Goal: Information Seeking & Learning: Learn about a topic

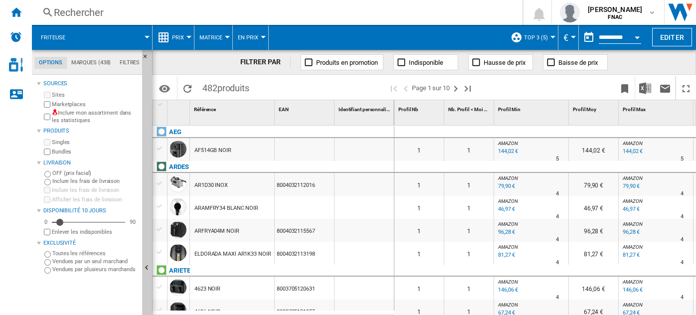
click at [182, 40] on span "Prix" at bounding box center [178, 37] width 12 height 6
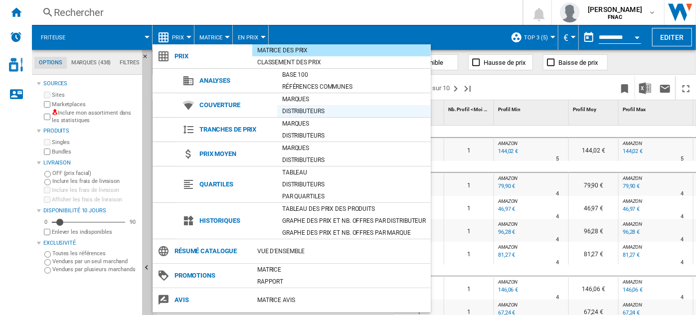
click at [316, 110] on div "Distributeurs" at bounding box center [354, 111] width 154 height 10
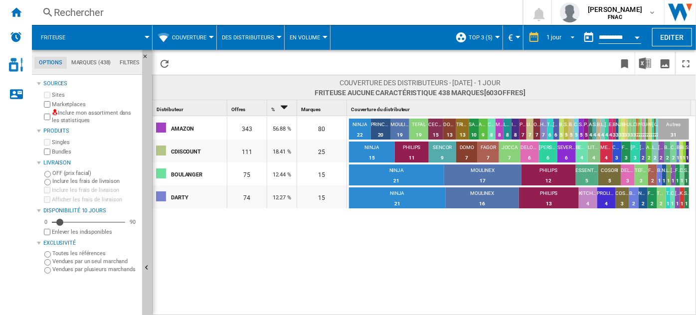
click at [558, 34] on div "1 jour" at bounding box center [554, 37] width 15 height 7
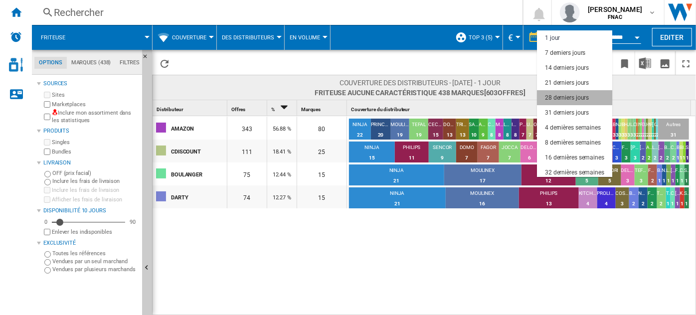
click at [576, 94] on div "28 derniers jours" at bounding box center [567, 98] width 44 height 8
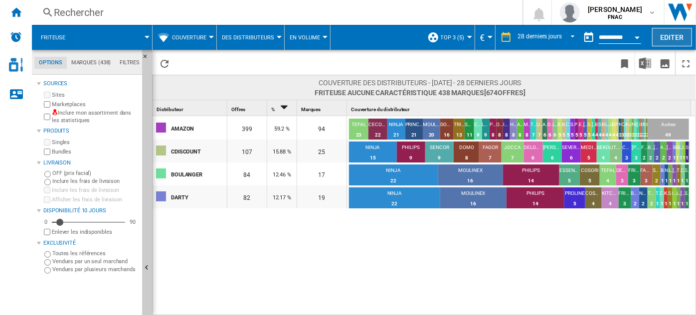
click at [667, 33] on button "Editer" at bounding box center [672, 37] width 40 height 18
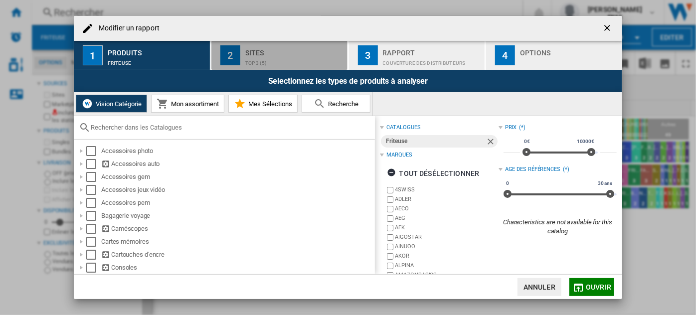
click at [266, 47] on div "Sites" at bounding box center [294, 50] width 98 height 10
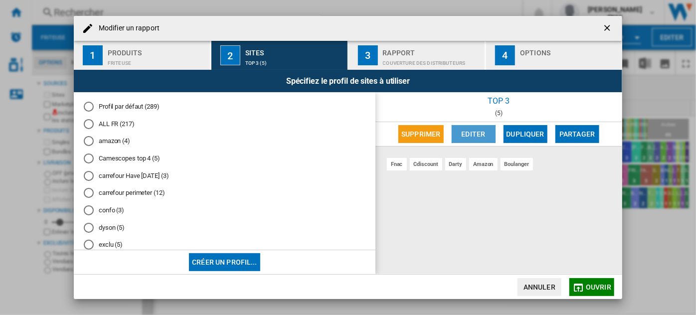
click at [471, 133] on button "Editer" at bounding box center [474, 134] width 44 height 18
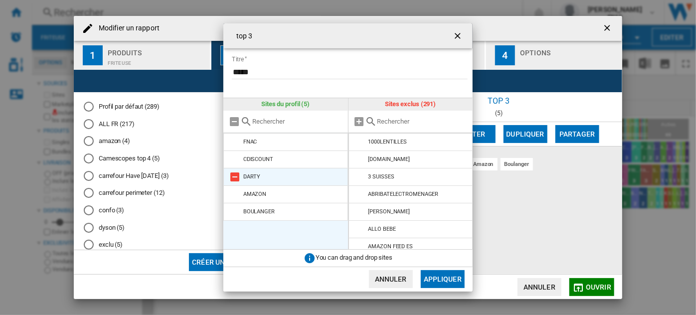
click at [246, 174] on div "DARTY" at bounding box center [251, 177] width 17 height 6
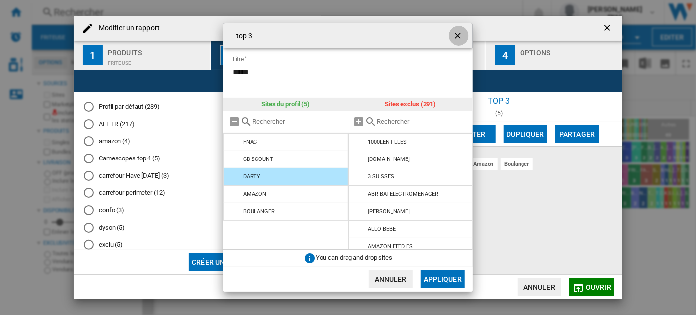
click at [456, 33] on ng-md-icon "getI18NText('BUTTONS.CLOSE_DIALOG')" at bounding box center [459, 37] width 12 height 12
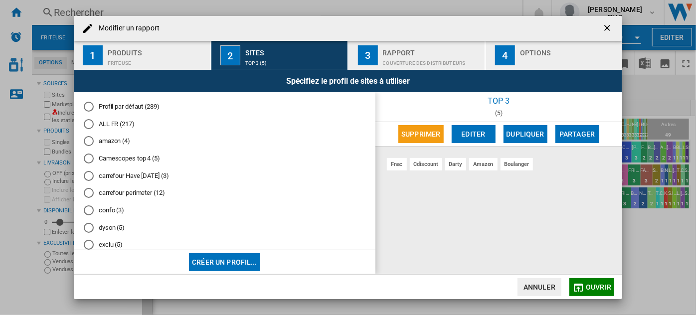
click at [549, 47] on div "Options" at bounding box center [569, 50] width 98 height 10
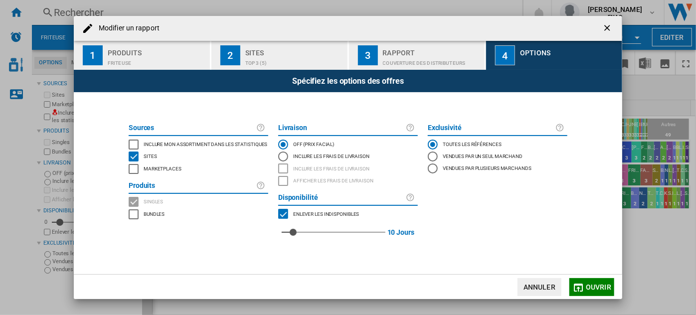
click at [165, 141] on span "Inclure mon assortiment dans les statistiques" at bounding box center [206, 143] width 124 height 7
click at [595, 284] on span "Ouvrir" at bounding box center [598, 287] width 25 height 8
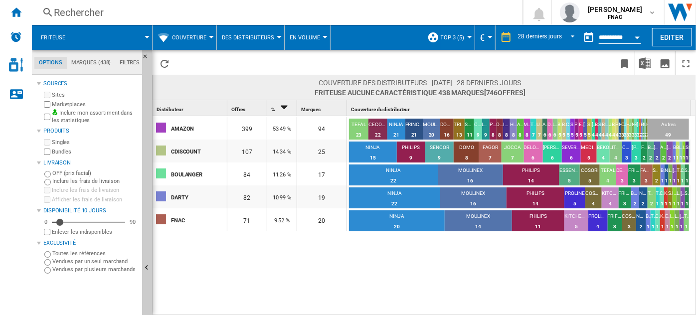
click at [633, 37] on button "Open calendar" at bounding box center [637, 36] width 18 height 18
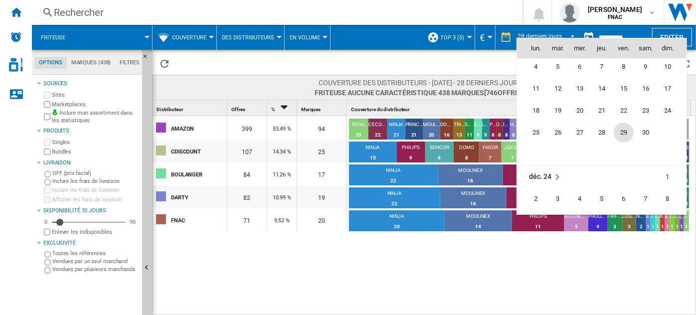
scroll to position [3600, 0]
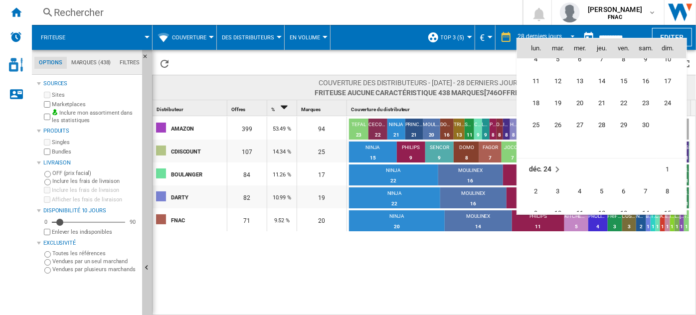
click at [325, 253] on div at bounding box center [348, 157] width 696 height 315
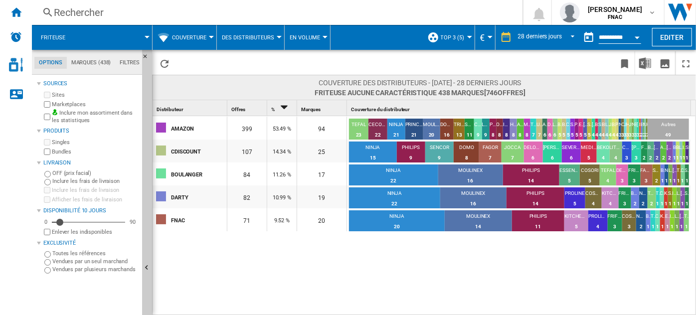
click at [200, 37] on span "Couverture" at bounding box center [189, 37] width 34 height 6
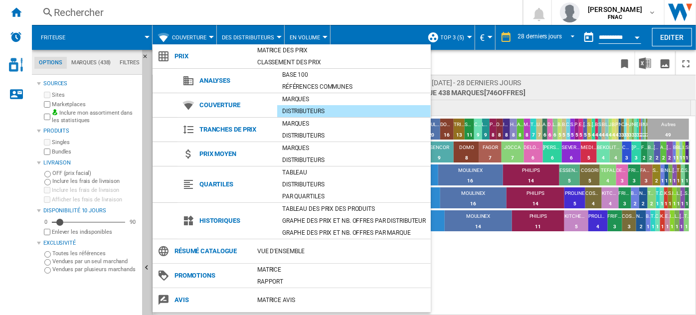
click at [637, 38] on md-backdrop at bounding box center [348, 157] width 696 height 315
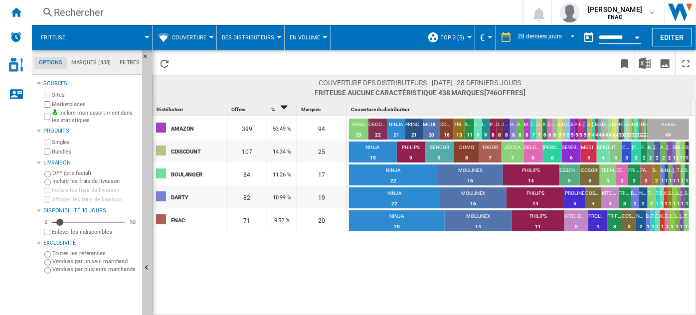
click at [637, 38] on button "Open calendar" at bounding box center [637, 36] width 18 height 18
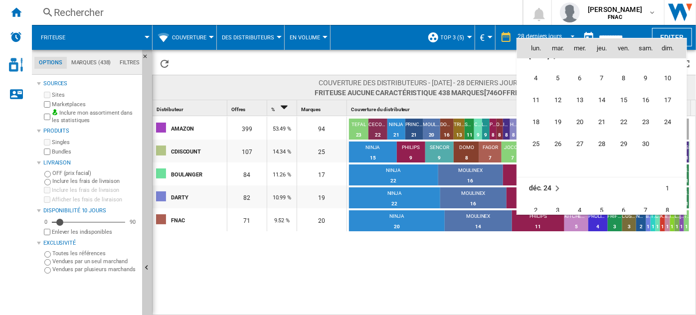
scroll to position [3583, 0]
click at [666, 185] on span "1" at bounding box center [668, 187] width 20 height 20
type input "**********"
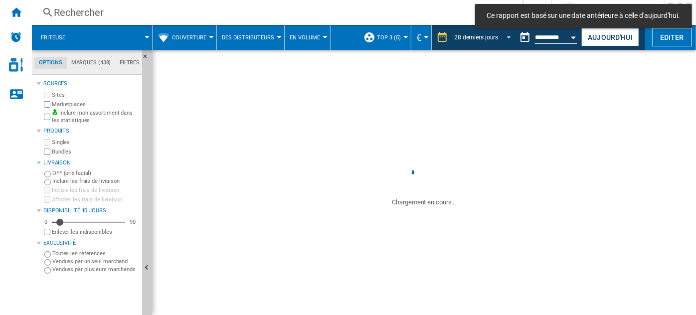
click at [496, 38] on div "28 derniers jours" at bounding box center [476, 37] width 44 height 7
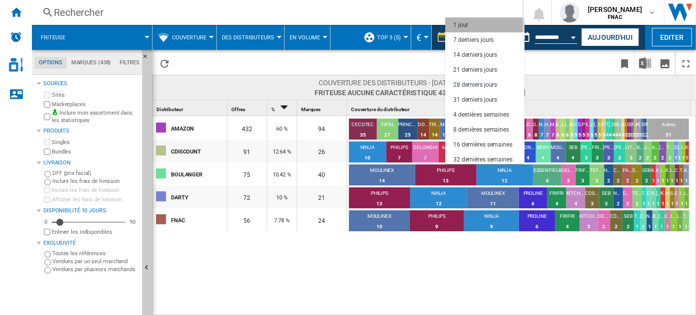
click at [466, 25] on div "1 jour" at bounding box center [460, 25] width 15 height 8
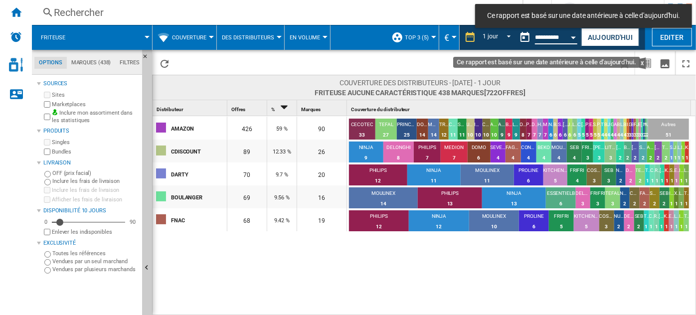
click at [558, 37] on input "**********" at bounding box center [556, 38] width 42 height 9
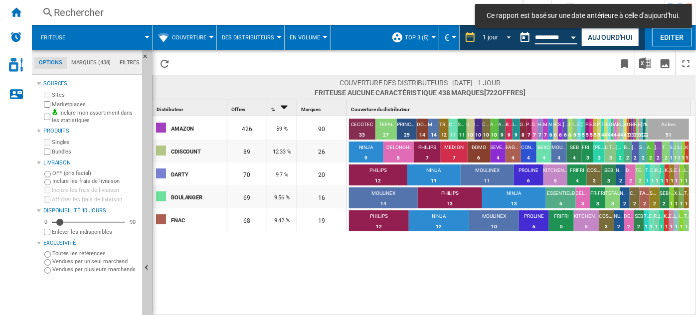
click at [506, 39] on span "REPORTS.WIZARD.STEPS.REPORT.STEPS.REPORT_OPTIONS.PERIOD: 1 jour" at bounding box center [506, 36] width 12 height 9
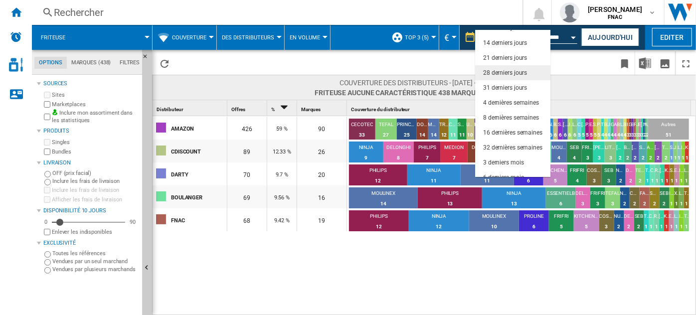
scroll to position [25, 0]
click at [528, 129] on div "16 dernières semaines" at bounding box center [512, 132] width 59 height 8
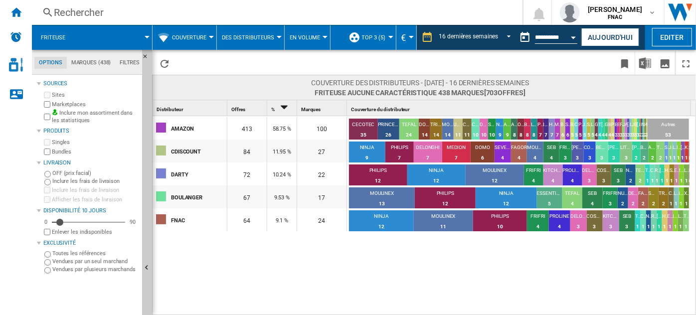
click at [198, 33] on button "Couverture" at bounding box center [191, 37] width 39 height 25
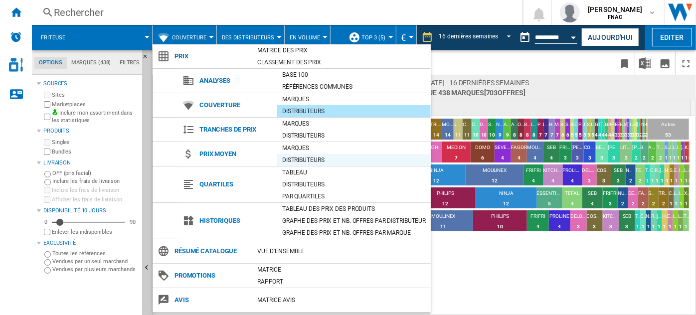
click at [342, 160] on div "Distributeurs" at bounding box center [354, 160] width 154 height 10
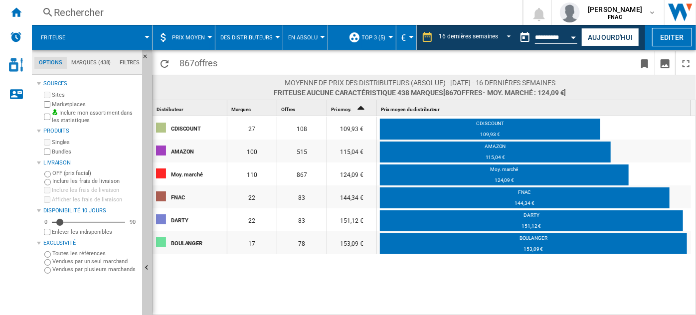
click at [198, 38] on span "Prix moyen" at bounding box center [188, 37] width 33 height 6
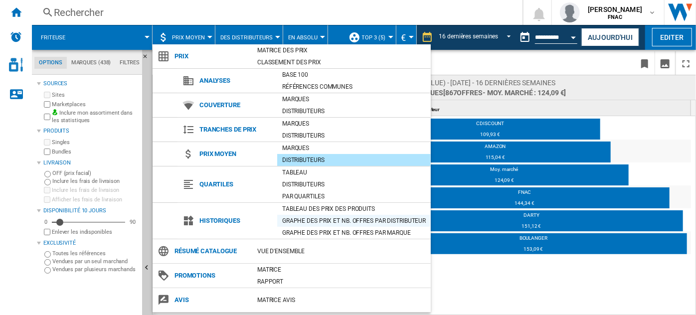
click at [343, 222] on div "Graphe des prix et nb. offres par distributeur" at bounding box center [354, 221] width 154 height 10
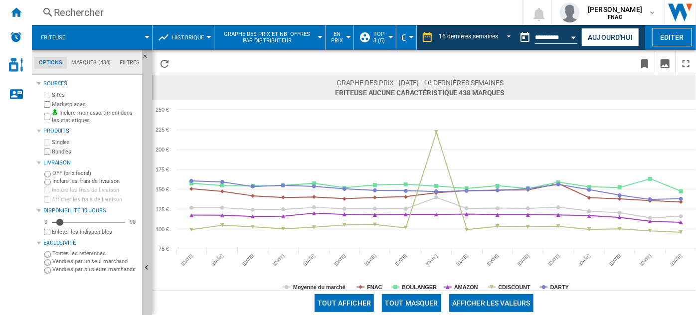
click at [485, 310] on button "Afficher les valeurs" at bounding box center [491, 303] width 84 height 18
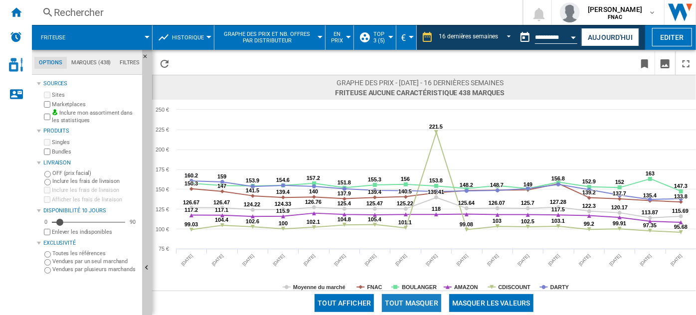
click at [421, 298] on button "Tout masquer" at bounding box center [411, 303] width 59 height 18
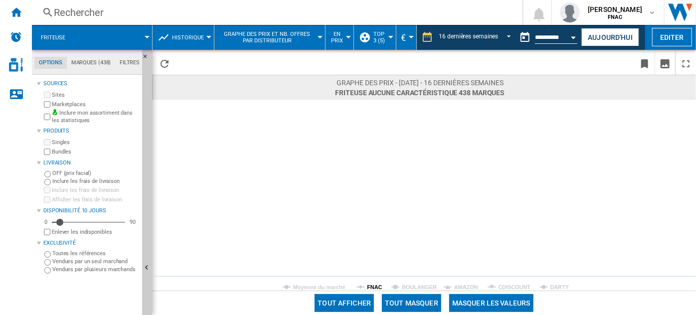
click at [374, 287] on tspan "FNAC" at bounding box center [374, 287] width 15 height 6
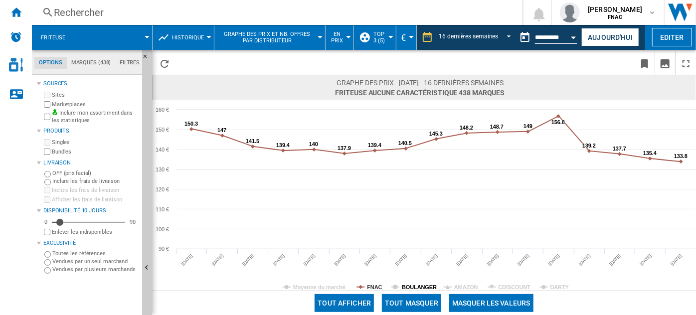
drag, startPoint x: 374, startPoint y: 287, endPoint x: 412, endPoint y: 289, distance: 38.4
click at [412, 289] on g "Moyenne du marché FNAC BOULANGER AMAZON CDISCOUNT DARTY" at bounding box center [426, 287] width 287 height 6
click at [412, 289] on tspan "BOULANGER" at bounding box center [419, 287] width 35 height 6
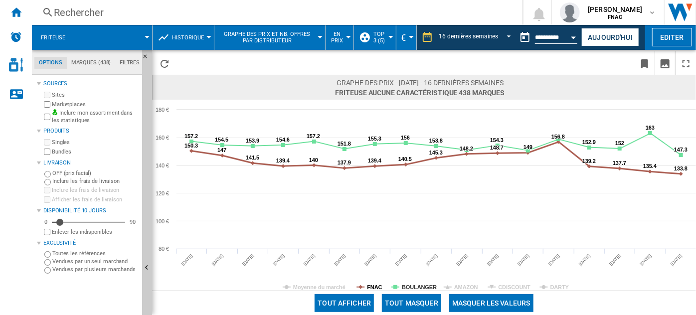
click at [370, 286] on tspan "FNAC" at bounding box center [374, 287] width 15 height 6
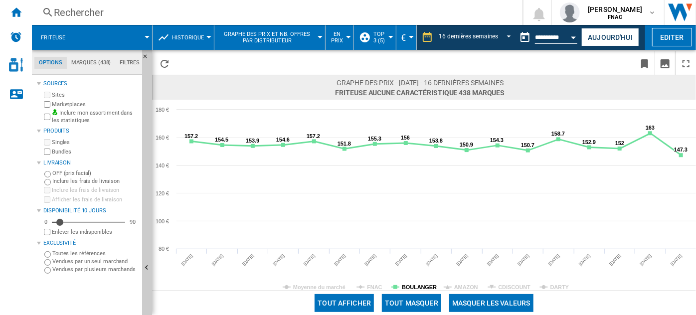
click at [412, 285] on tspan "BOULANGER" at bounding box center [419, 287] width 35 height 6
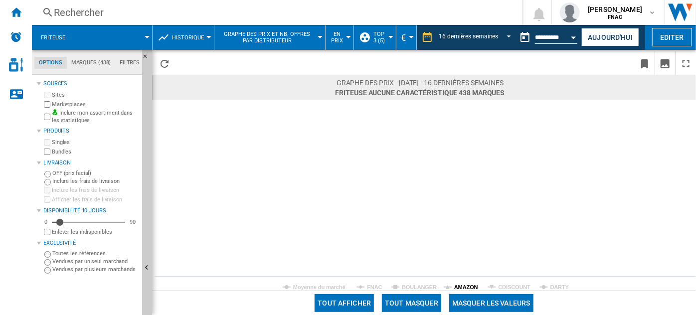
click at [462, 285] on tspan "AMAZON" at bounding box center [466, 287] width 24 height 6
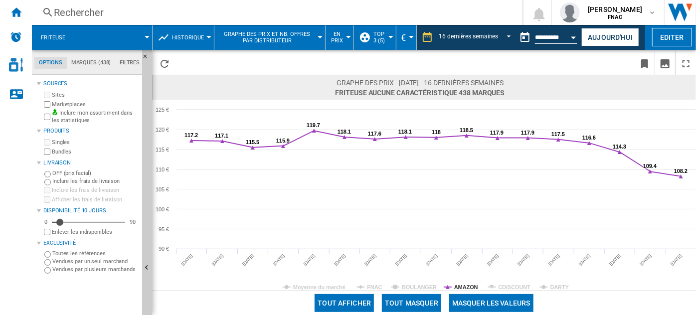
click at [462, 285] on tspan "AMAZON" at bounding box center [466, 287] width 24 height 6
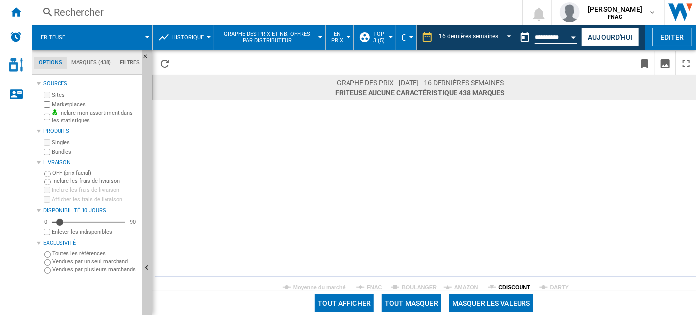
click at [507, 284] on tspan "CDISCOUNT" at bounding box center [515, 287] width 32 height 6
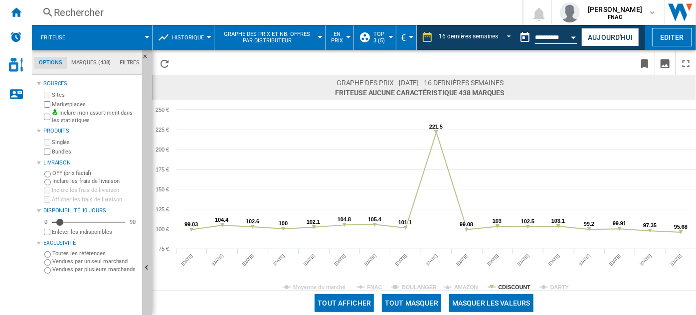
click at [507, 284] on tspan "CDISCOUNT" at bounding box center [515, 287] width 32 height 6
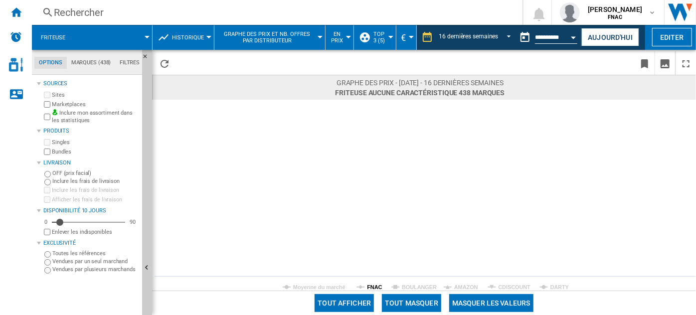
click at [371, 288] on tspan "FNAC" at bounding box center [374, 287] width 15 height 6
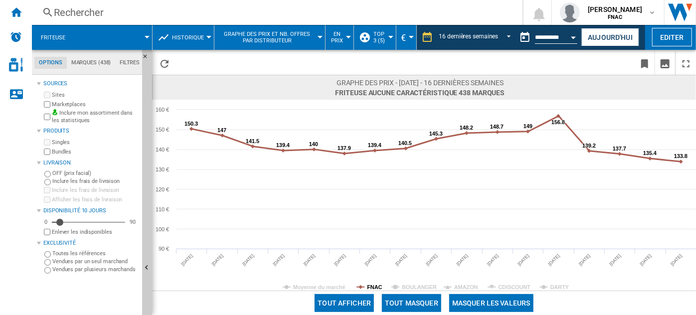
click at [371, 288] on tspan "FNAC" at bounding box center [374, 287] width 15 height 6
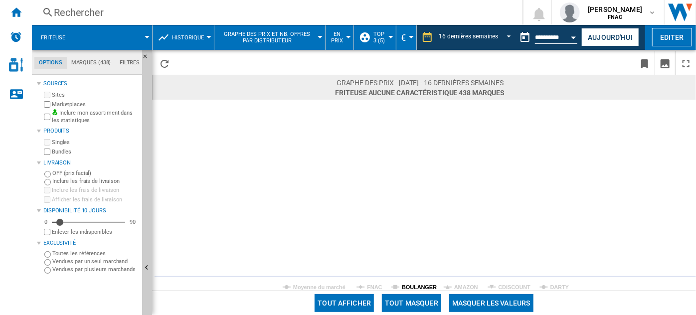
click at [420, 287] on tspan "BOULANGER" at bounding box center [419, 287] width 35 height 6
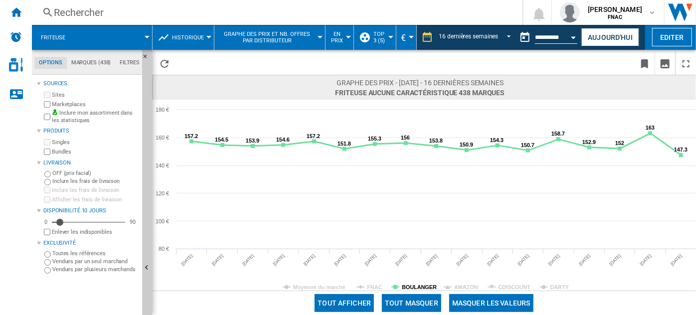
click at [425, 288] on tspan "BOULANGER" at bounding box center [419, 287] width 35 height 6
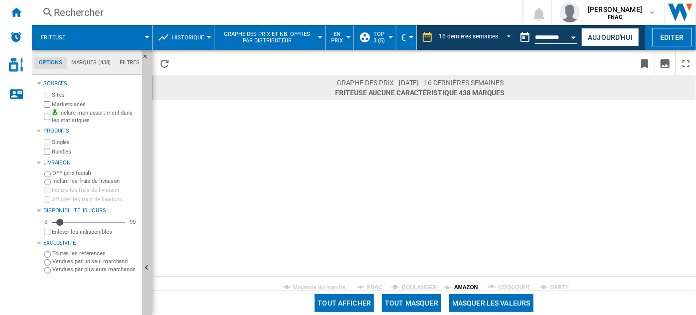
click at [465, 287] on tspan "AMAZON" at bounding box center [466, 287] width 24 height 6
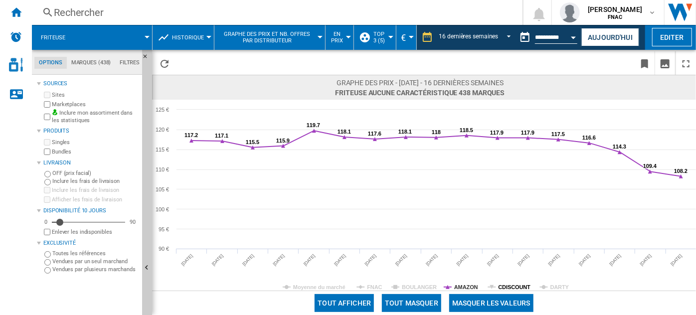
click at [501, 286] on tspan "CDISCOUNT" at bounding box center [515, 287] width 32 height 6
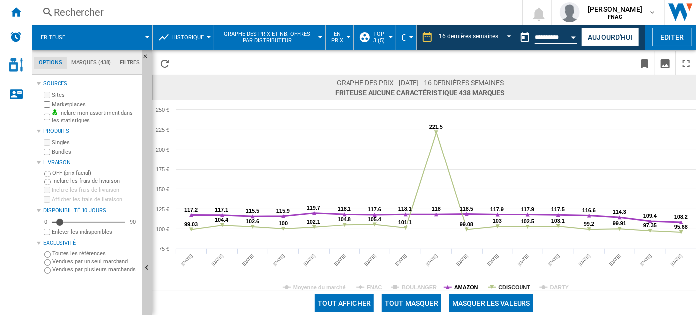
click at [465, 286] on tspan "AMAZON" at bounding box center [466, 287] width 24 height 6
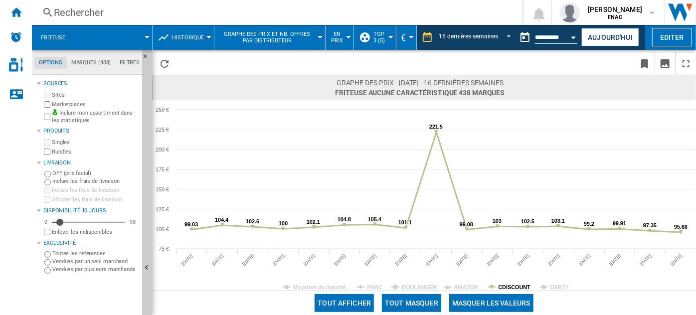
click at [514, 284] on tspan "CDISCOUNT" at bounding box center [515, 287] width 32 height 6
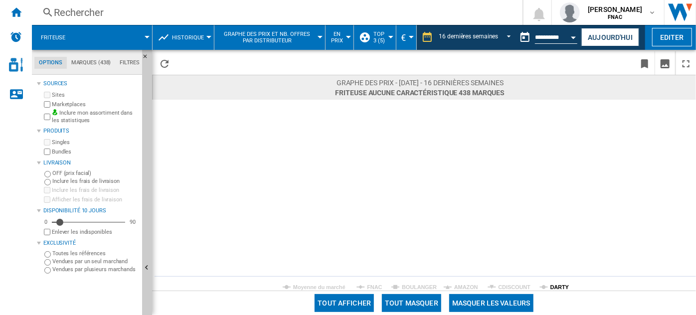
click at [553, 286] on tspan "DARTY" at bounding box center [560, 287] width 19 height 6
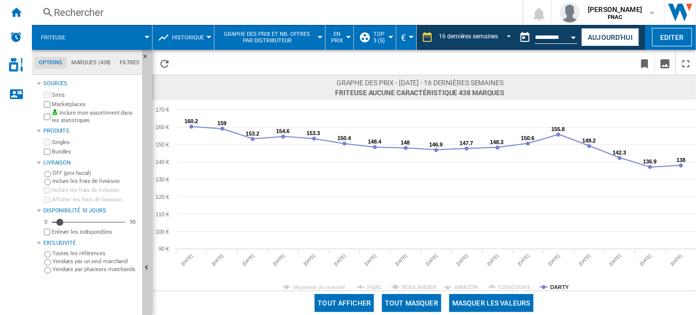
click at [553, 286] on tspan "DARTY" at bounding box center [560, 287] width 19 height 6
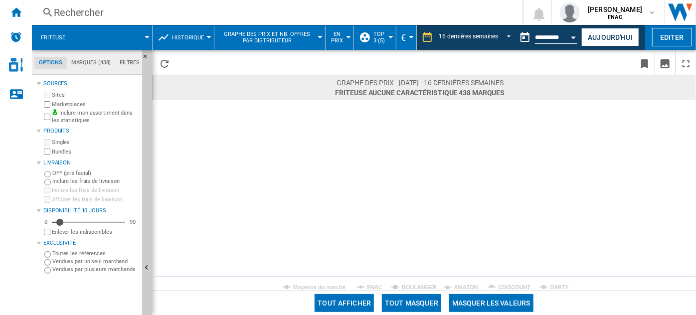
click at [294, 37] on span "Graphe des prix et nb. offres par distributeur" at bounding box center [267, 37] width 96 height 13
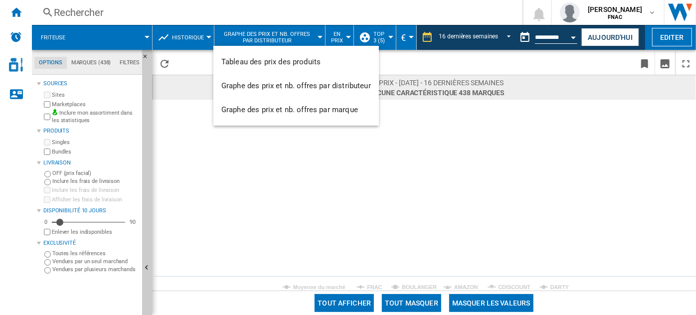
click at [335, 38] on md-backdrop at bounding box center [348, 157] width 696 height 315
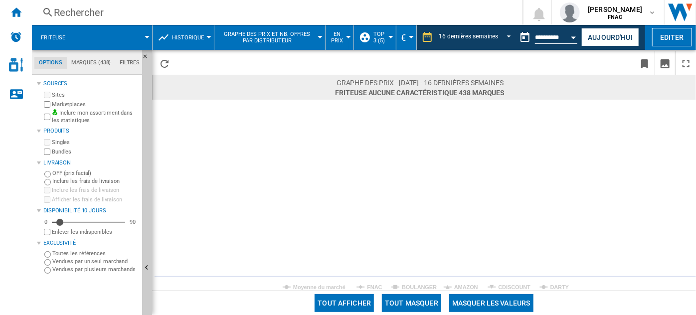
click at [335, 38] on span "En prix" at bounding box center [337, 37] width 13 height 13
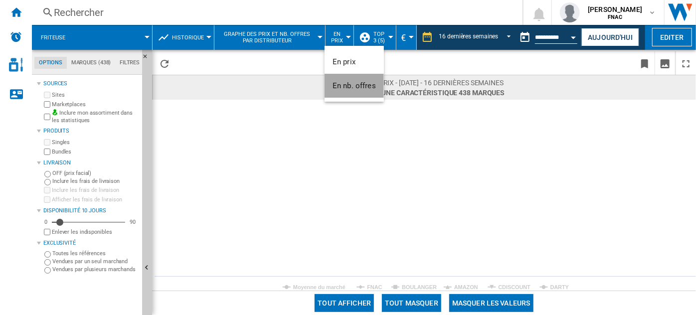
click at [357, 94] on button "En nb. offres" at bounding box center [354, 86] width 59 height 24
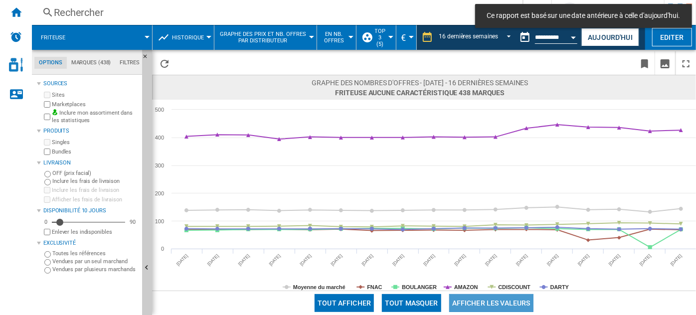
click at [495, 300] on button "Afficher les valeurs" at bounding box center [491, 303] width 84 height 18
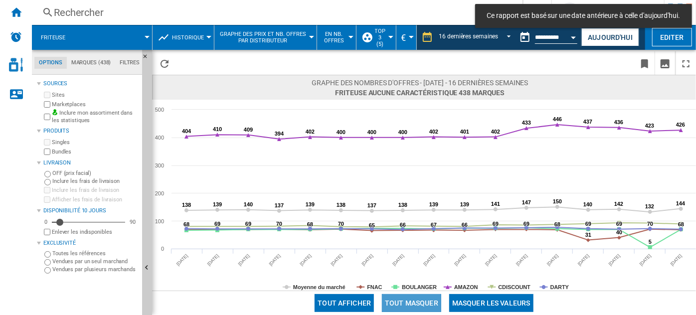
click at [411, 301] on button "Tout masquer" at bounding box center [411, 303] width 59 height 18
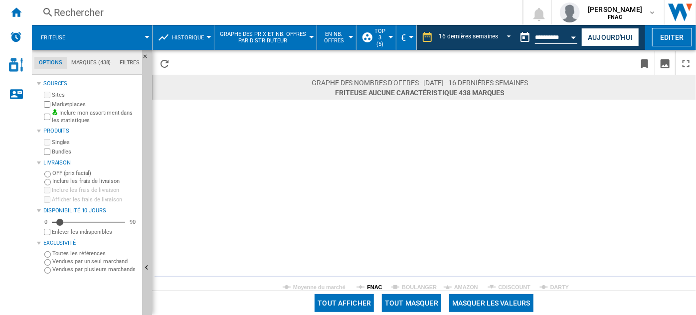
click at [376, 287] on tspan "FNAC" at bounding box center [374, 287] width 15 height 6
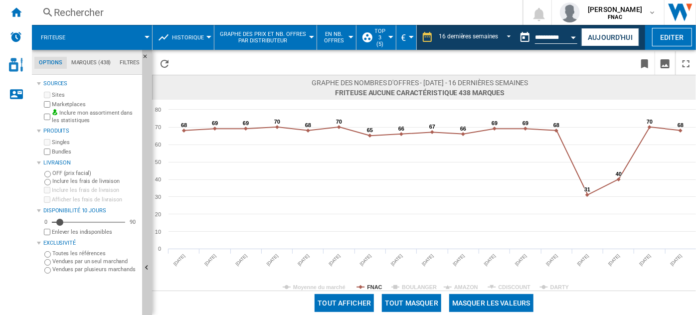
click at [376, 287] on tspan "FNAC" at bounding box center [374, 287] width 15 height 6
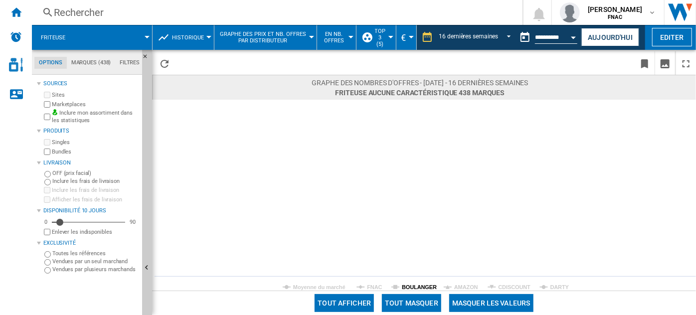
click at [406, 287] on tspan "BOULANGER" at bounding box center [419, 287] width 35 height 6
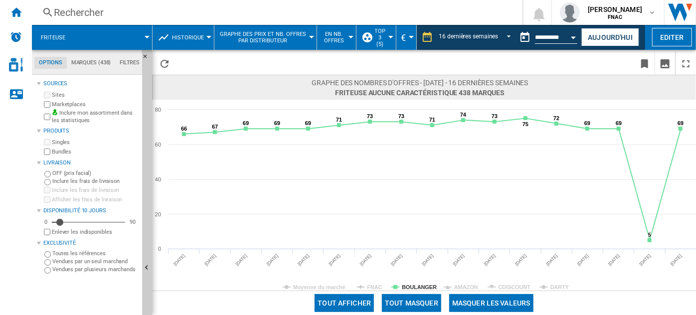
click at [406, 287] on tspan "BOULANGER" at bounding box center [419, 287] width 35 height 6
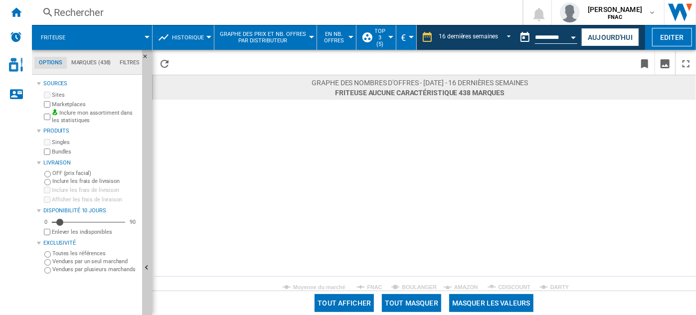
click at [453, 286] on rect at bounding box center [424, 195] width 545 height 191
click at [467, 287] on tspan "AMAZON" at bounding box center [466, 287] width 24 height 6
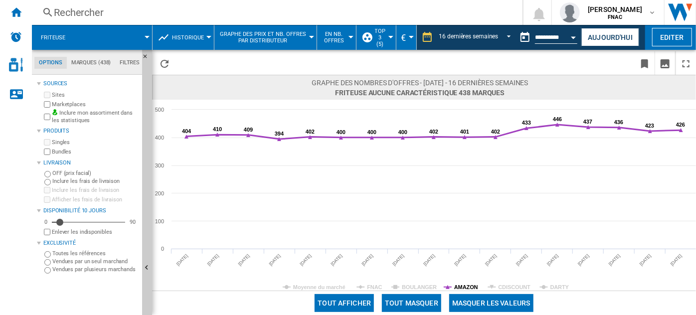
click at [466, 284] on tspan "AMAZON" at bounding box center [466, 287] width 24 height 6
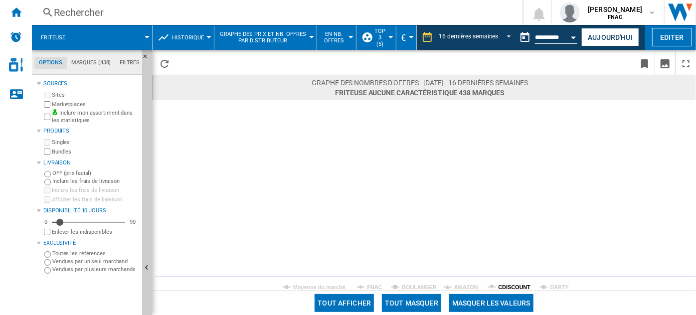
click at [516, 287] on tspan "CDISCOUNT" at bounding box center [515, 287] width 32 height 6
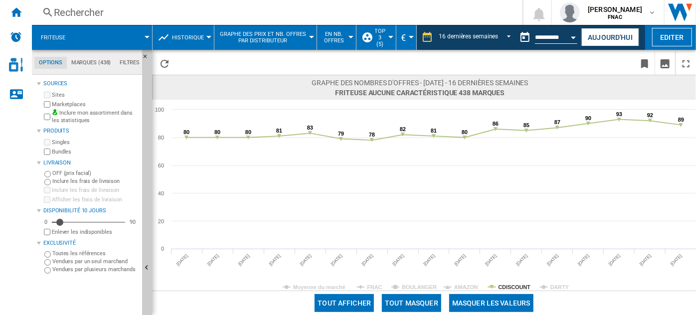
click at [516, 287] on tspan "CDISCOUNT" at bounding box center [515, 287] width 32 height 6
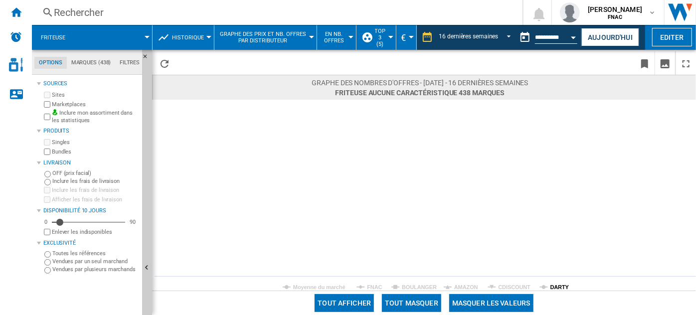
click at [553, 288] on tspan "DARTY" at bounding box center [560, 287] width 19 height 6
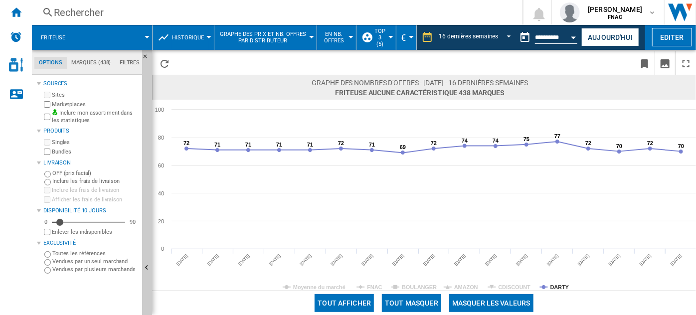
click at [193, 38] on span "Historique" at bounding box center [188, 37] width 32 height 6
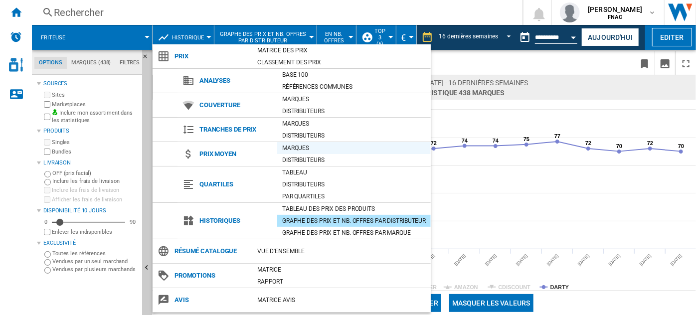
click at [332, 142] on div "Marques" at bounding box center [354, 148] width 154 height 12
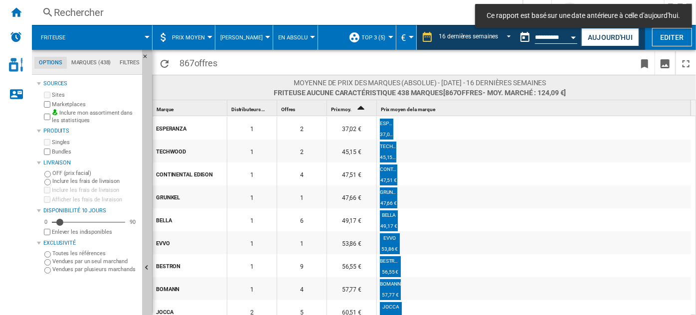
click at [200, 38] on span "Prix moyen" at bounding box center [188, 37] width 33 height 6
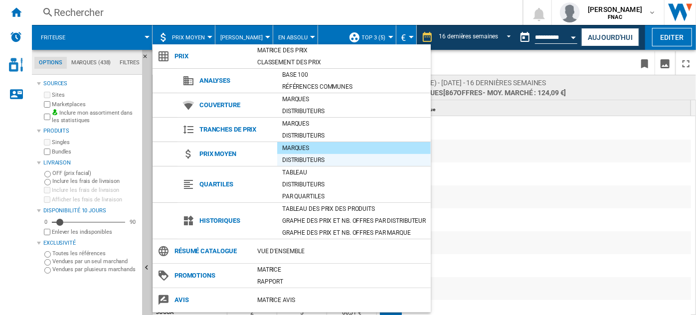
click at [316, 155] on div "Distributeurs" at bounding box center [354, 160] width 154 height 10
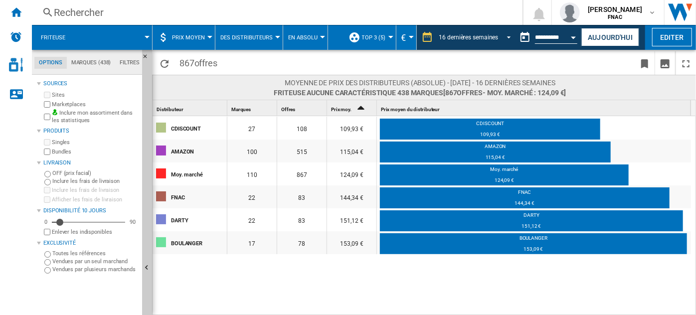
click at [480, 41] on span "16 dernières semaines" at bounding box center [468, 37] width 59 height 8
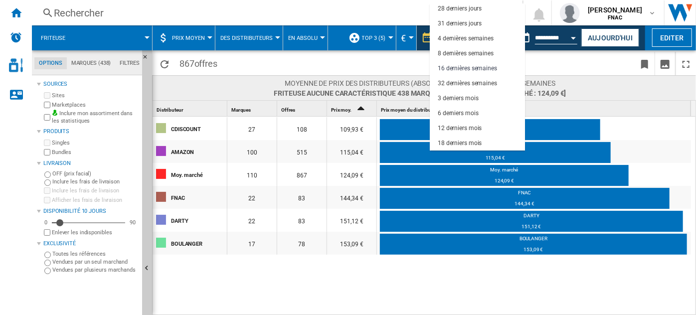
scroll to position [63, 0]
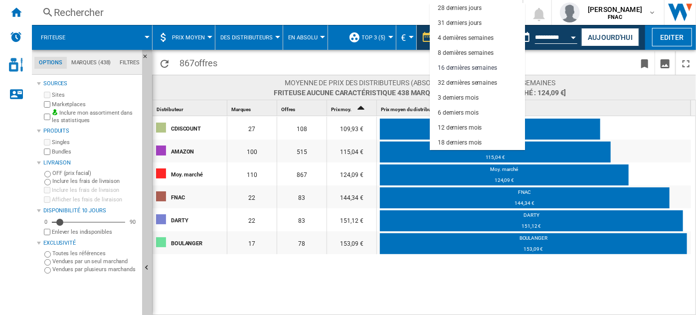
click at [413, 287] on md-backdrop at bounding box center [348, 157] width 696 height 315
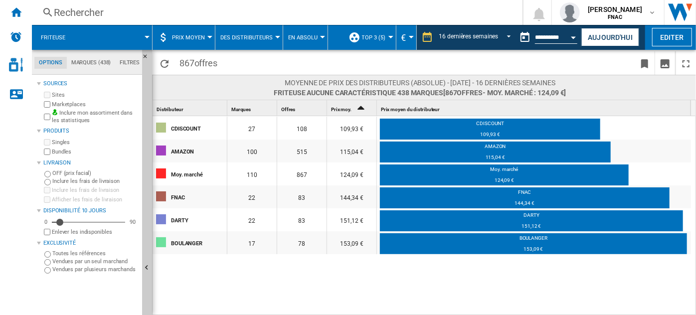
click at [195, 38] on span "Prix moyen" at bounding box center [188, 37] width 33 height 6
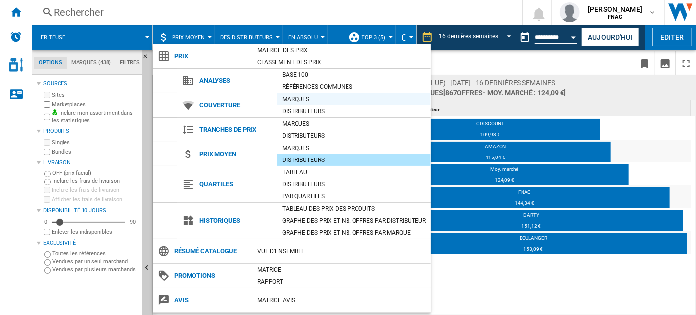
click at [307, 93] on div "Marques" at bounding box center [354, 99] width 154 height 12
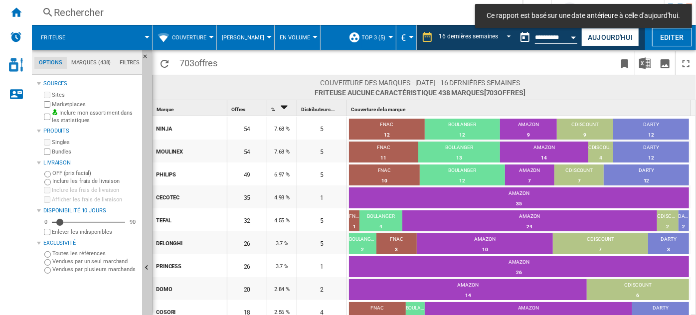
click at [243, 106] on div "Offres 1" at bounding box center [247, 107] width 37 height 15
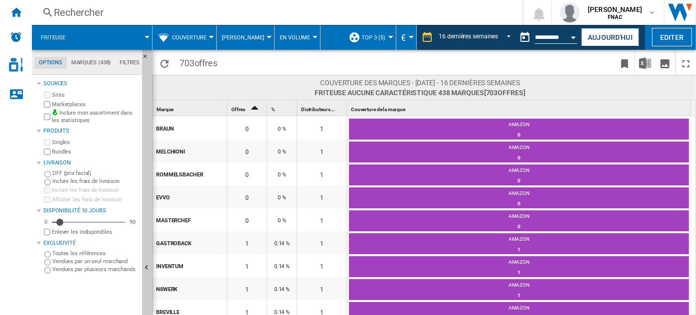
click at [243, 106] on div "Offres 1" at bounding box center [247, 107] width 37 height 15
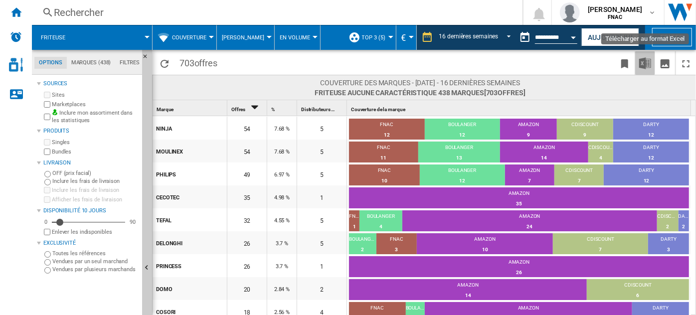
click at [642, 67] on img "Télécharger au format Excel" at bounding box center [645, 63] width 12 height 12
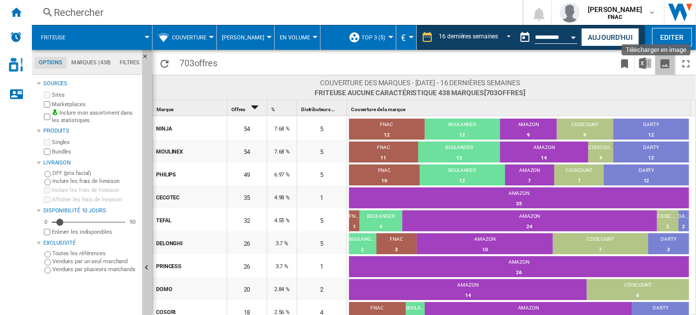
click at [666, 67] on ng-md-icon "Télécharger en image" at bounding box center [665, 64] width 12 height 12
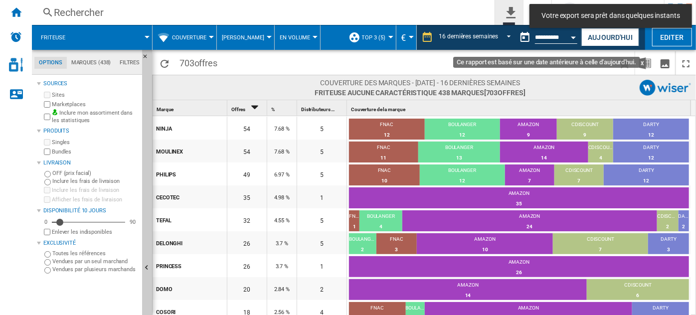
click at [523, 13] on button "0\a export" at bounding box center [509, 12] width 28 height 25
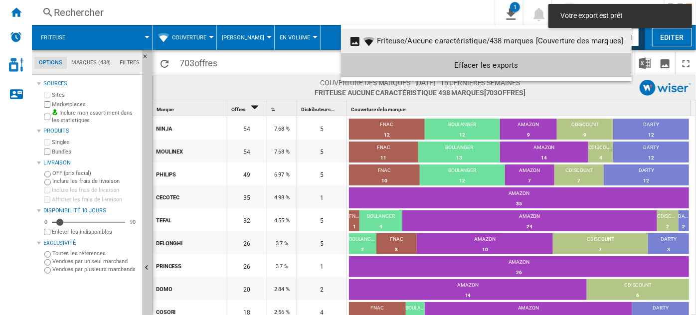
click at [472, 46] on button "Friteuse/Aucune caractéristique/438 marques [Couverture des marques]" at bounding box center [486, 41] width 291 height 24
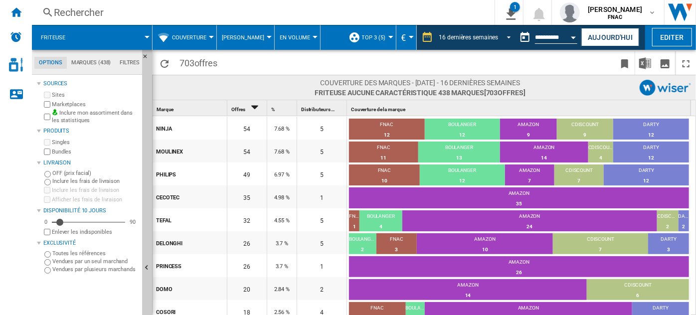
click at [503, 32] on span "REPORTS.WIZARD.STEPS.REPORT.STEPS.REPORT_OPTIONS.PERIOD: 16 dernières semaines" at bounding box center [506, 36] width 12 height 9
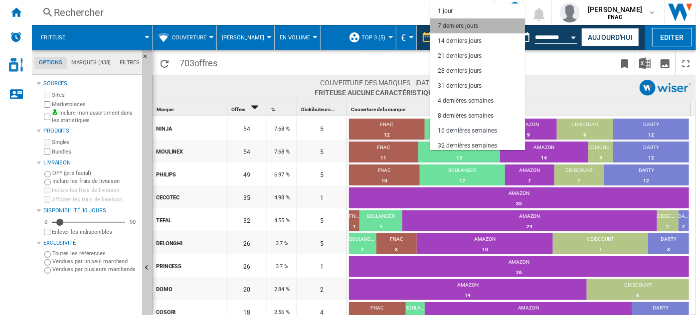
click at [484, 27] on md-option "7 derniers jours" at bounding box center [477, 25] width 95 height 15
